Goal: Task Accomplishment & Management: Manage account settings

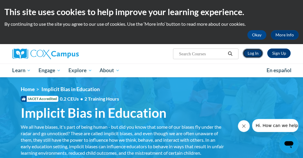
click at [250, 52] on link "Log In" at bounding box center [252, 53] width 20 height 9
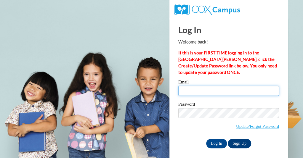
click at [223, 93] on input "Email" at bounding box center [228, 91] width 101 height 10
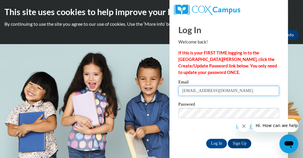
type input "lynnf@ymcaatlanta.org"
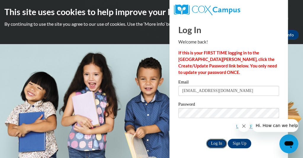
click at [215, 145] on input "Log In" at bounding box center [216, 143] width 21 height 9
click at [217, 144] on input "Log In" at bounding box center [216, 143] width 21 height 9
click at [217, 141] on input "Log In" at bounding box center [216, 143] width 21 height 9
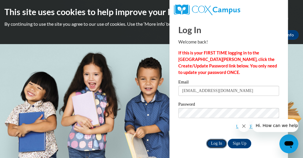
click at [217, 141] on input "Log In" at bounding box center [216, 143] width 21 height 9
